Goal: Information Seeking & Learning: Learn about a topic

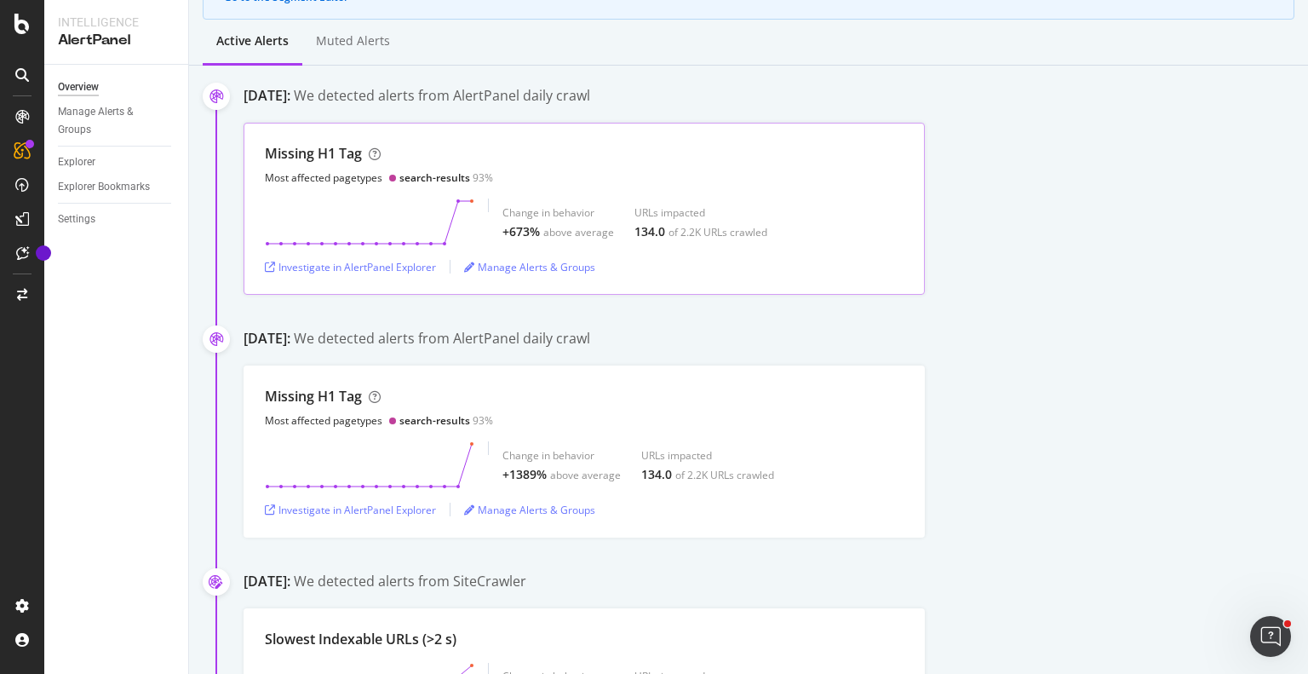
scroll to position [210, 0]
click at [415, 265] on div "Investigate in AlertPanel Explorer" at bounding box center [350, 268] width 171 height 14
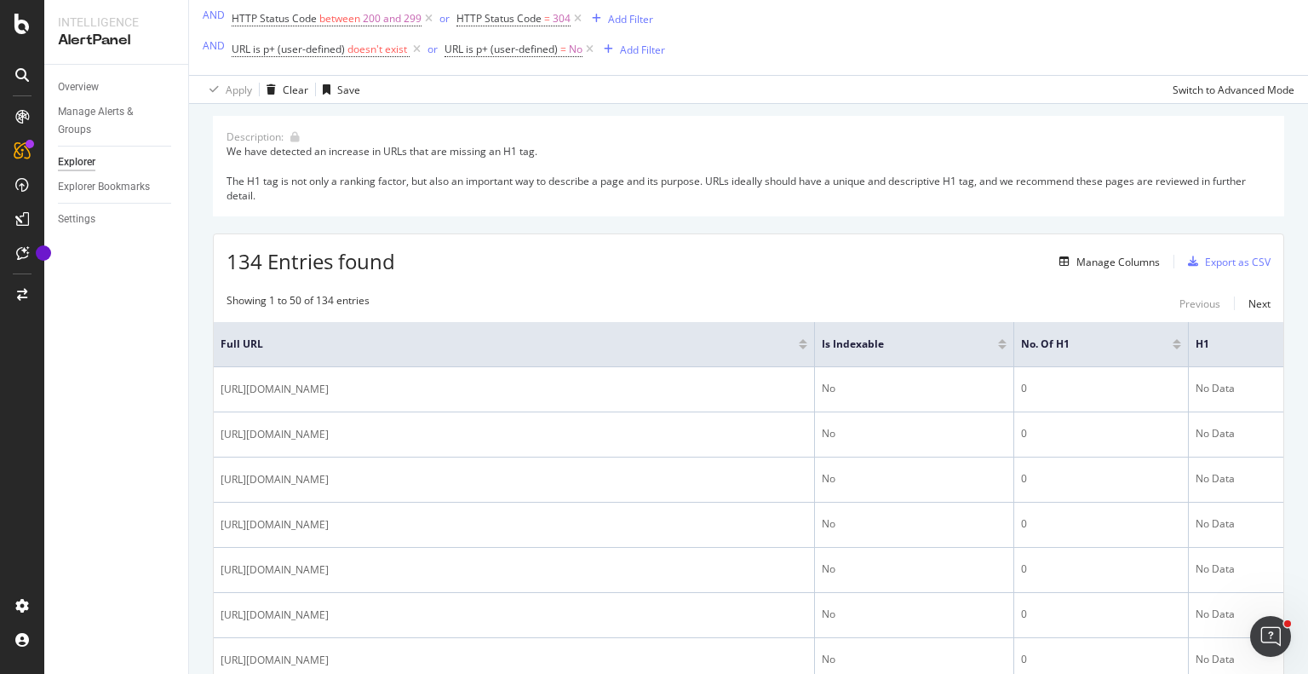
scroll to position [123, 0]
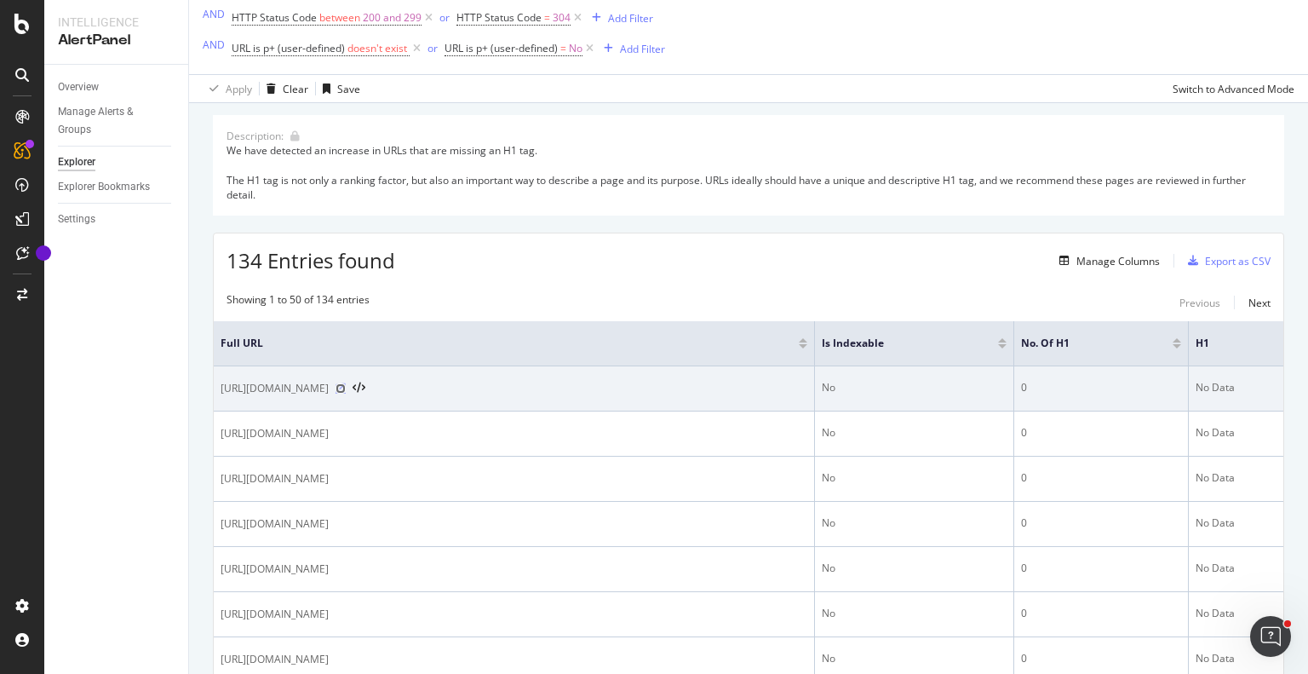
click at [346, 386] on icon at bounding box center [340, 388] width 10 height 10
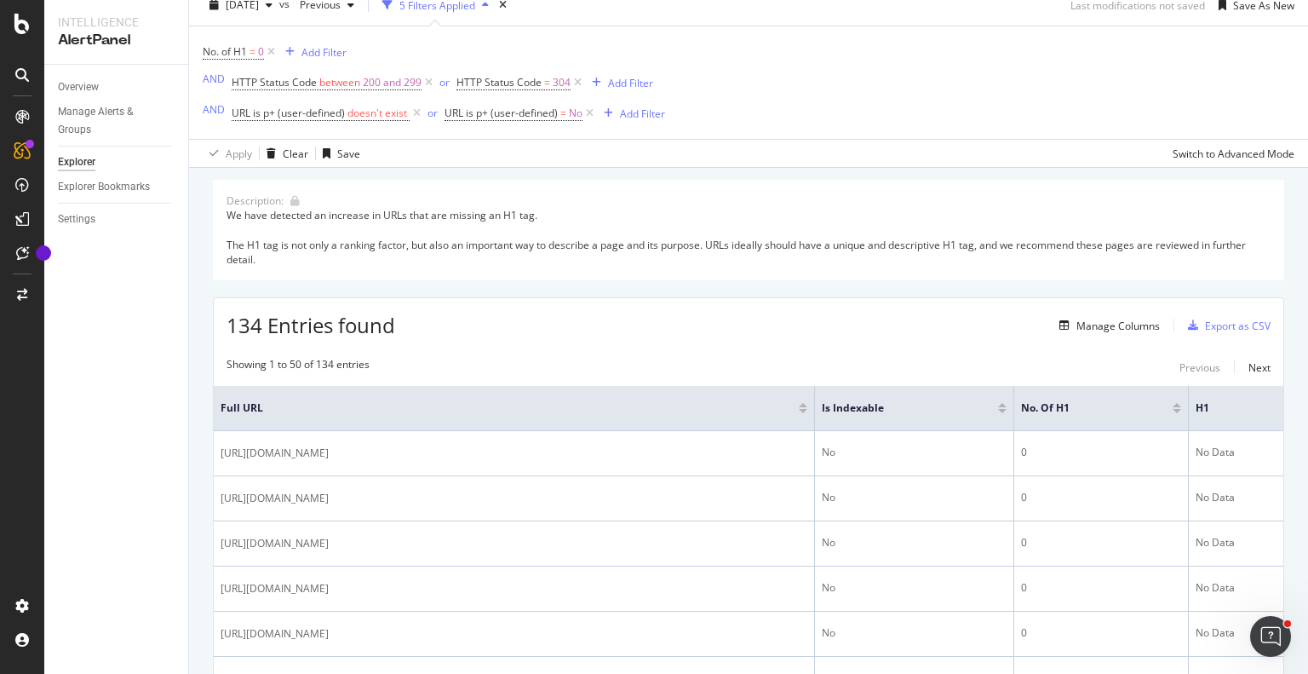
scroll to position [0, 0]
